Goal: Information Seeking & Learning: Learn about a topic

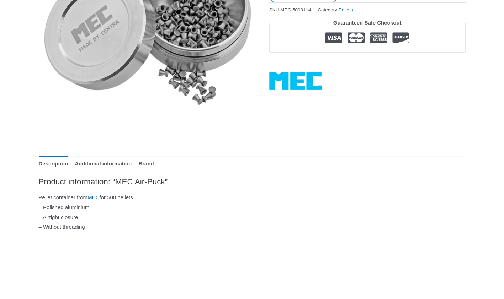
scroll to position [178, 0]
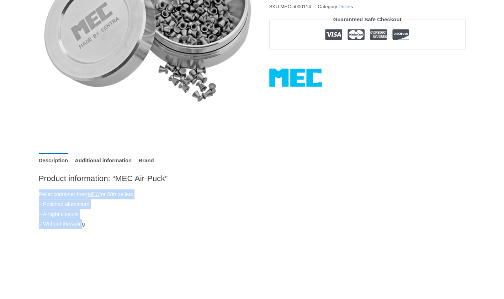
drag, startPoint x: 39, startPoint y: 193, endPoint x: 85, endPoint y: 227, distance: 57.5
click at [85, 227] on p "Pellet container from MEC for 500 pellets – Polished aluminium – Airtight closu…" at bounding box center [252, 208] width 427 height 39
drag, startPoint x: 85, startPoint y: 227, endPoint x: 91, endPoint y: 228, distance: 5.3
click at [91, 228] on p "Pellet container from MEC for 500 pellets – Polished aluminium – Airtight closu…" at bounding box center [252, 208] width 427 height 39
drag, startPoint x: 91, startPoint y: 228, endPoint x: 96, endPoint y: 227, distance: 5.0
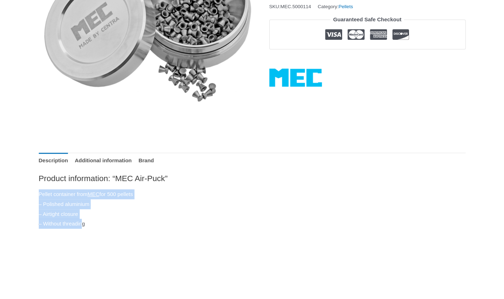
drag, startPoint x: 96, startPoint y: 227, endPoint x: 63, endPoint y: 200, distance: 42.0
copy p "Pellet container from MEC for 500 pellets – Polished aluminium – Airtight closu…"
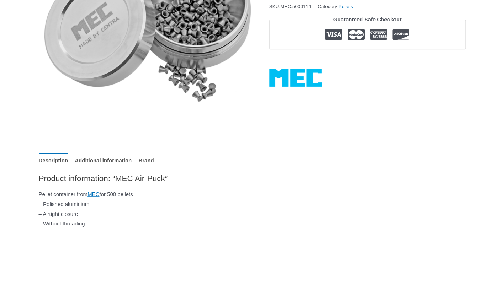
click at [153, 178] on h2 "Product information: “MEC Air-Puck”" at bounding box center [252, 178] width 427 height 10
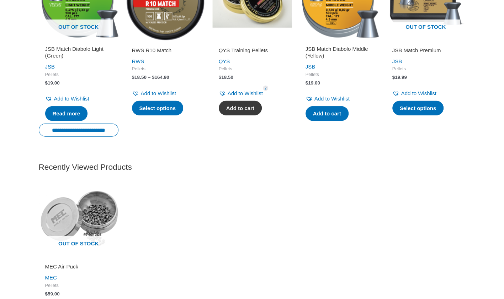
scroll to position [995, 0]
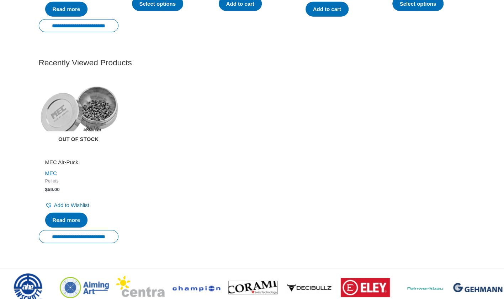
click at [92, 122] on img at bounding box center [79, 114] width 80 height 80
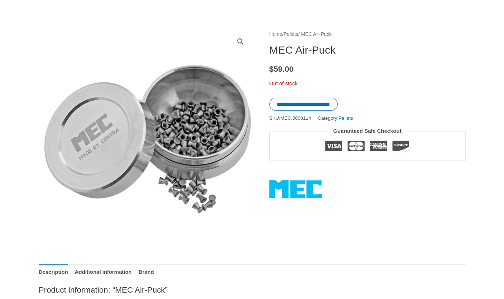
scroll to position [213, 0]
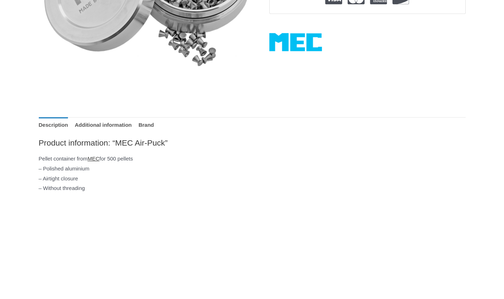
click at [99, 157] on link "MEC" at bounding box center [93, 159] width 12 height 6
